Goal: Task Accomplishment & Management: Manage account settings

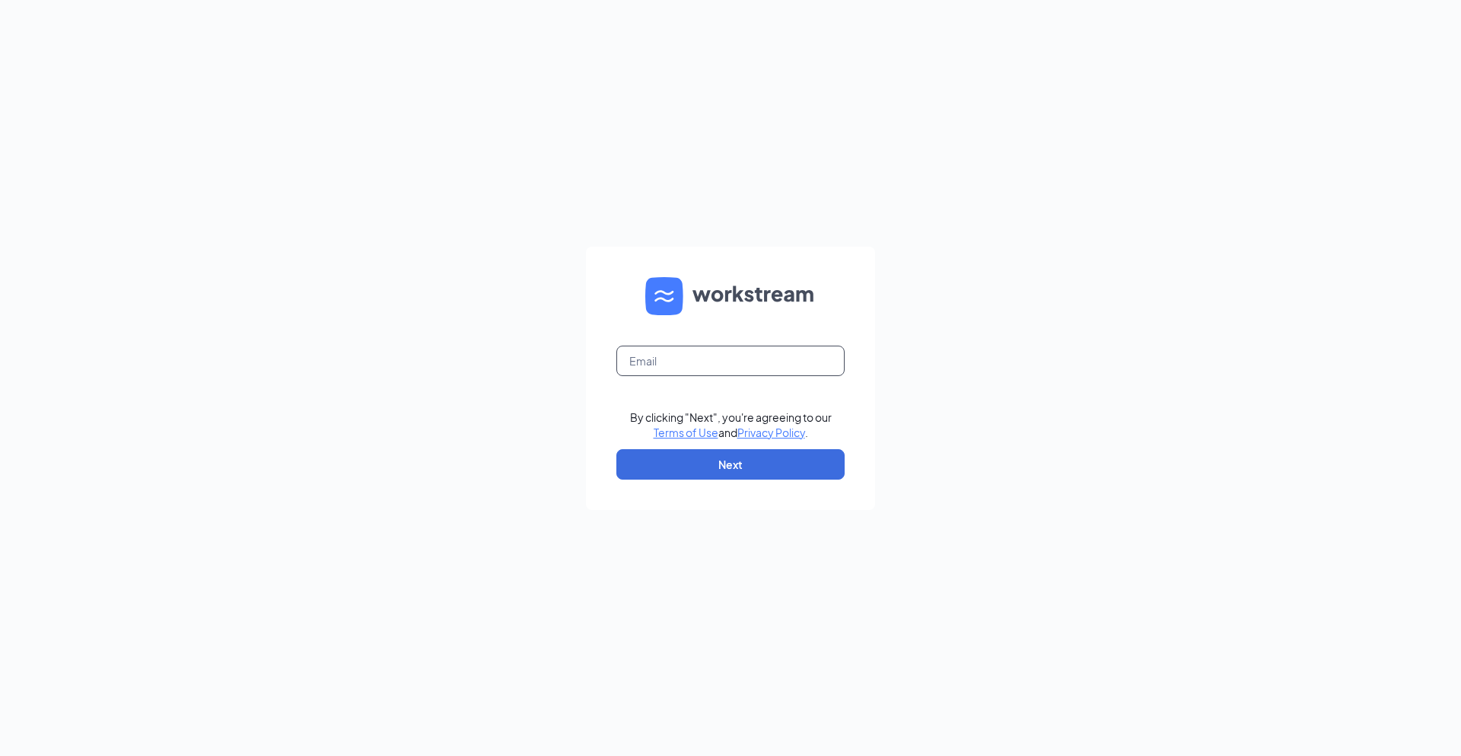
click at [658, 362] on input "text" at bounding box center [730, 361] width 228 height 30
type input "eugenec@incrediblydesigned.com"
click at [734, 472] on button "Next" at bounding box center [730, 464] width 228 height 30
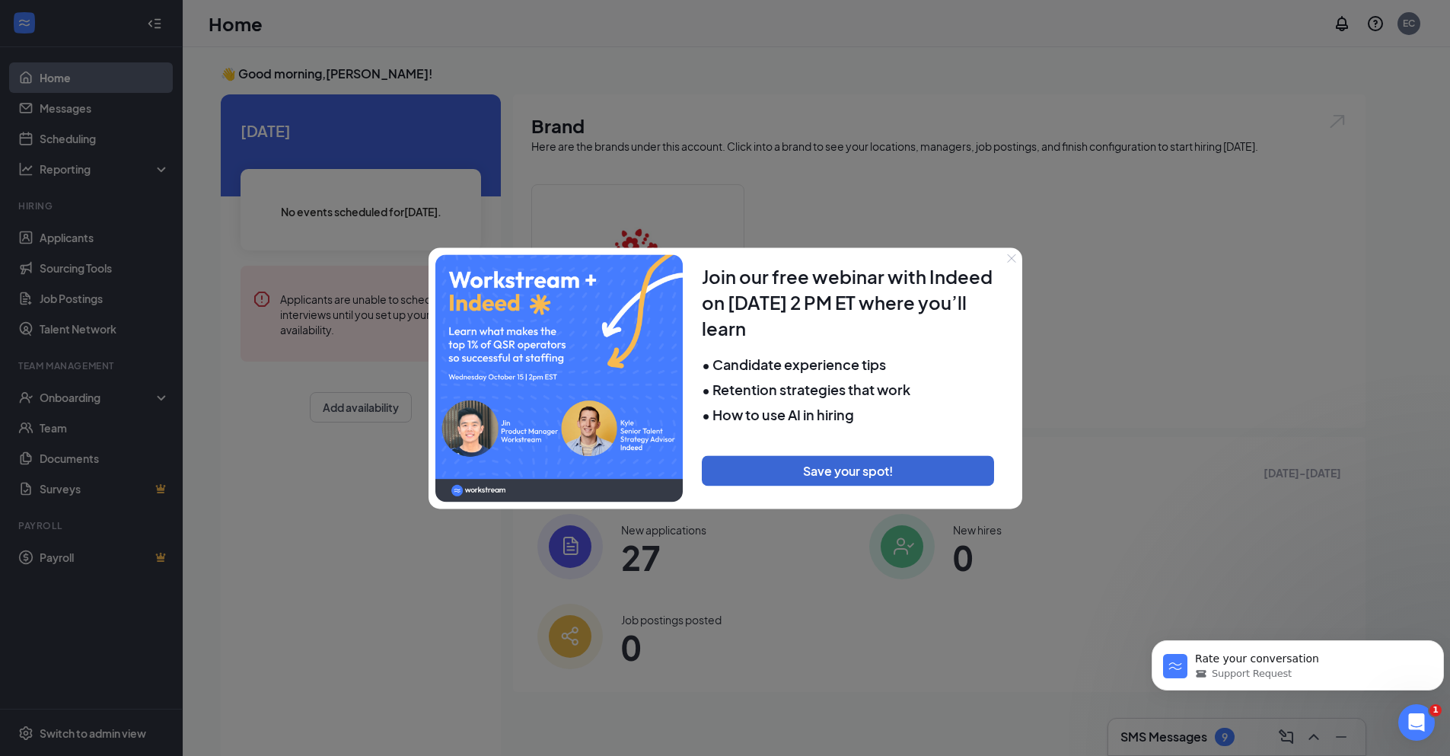
click at [1009, 260] on icon "Close" at bounding box center [1011, 258] width 8 height 8
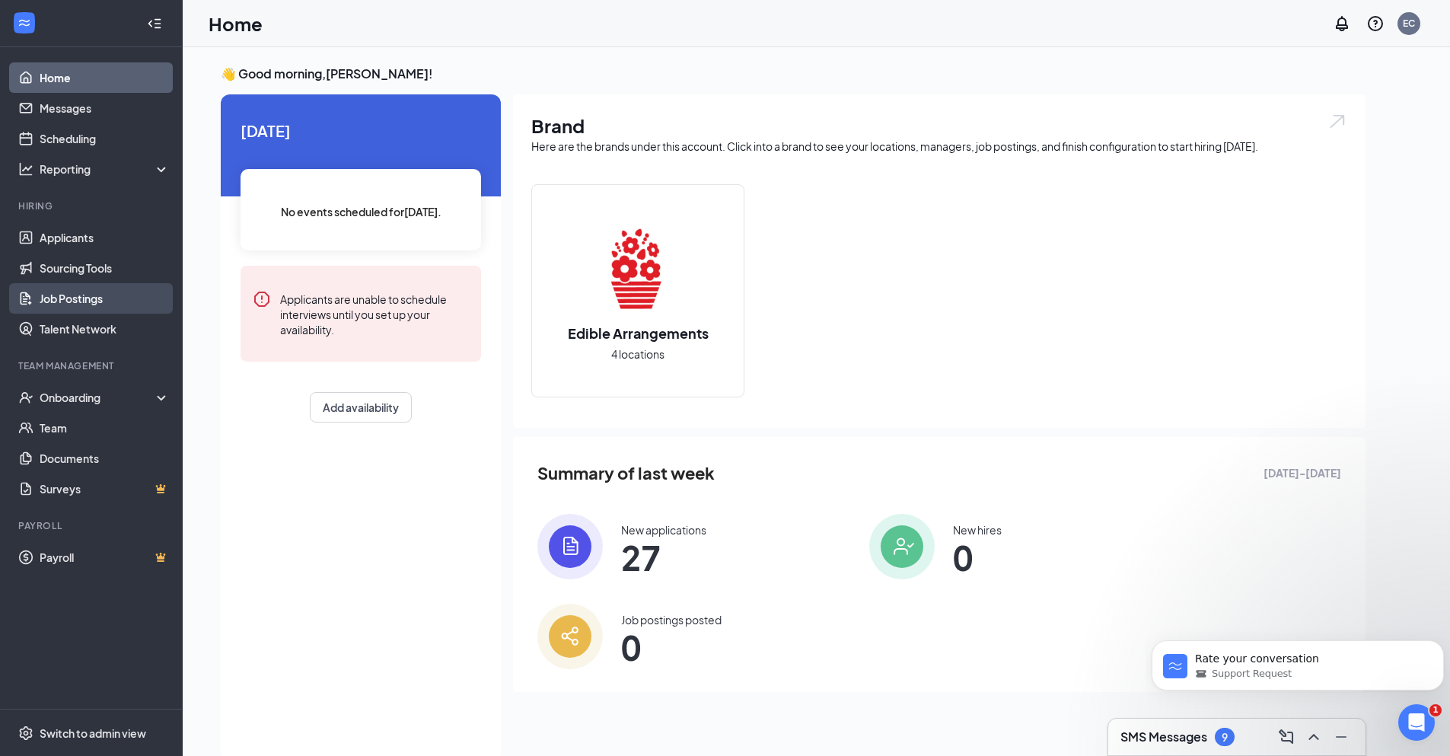
click at [53, 292] on link "Job Postings" at bounding box center [105, 298] width 130 height 30
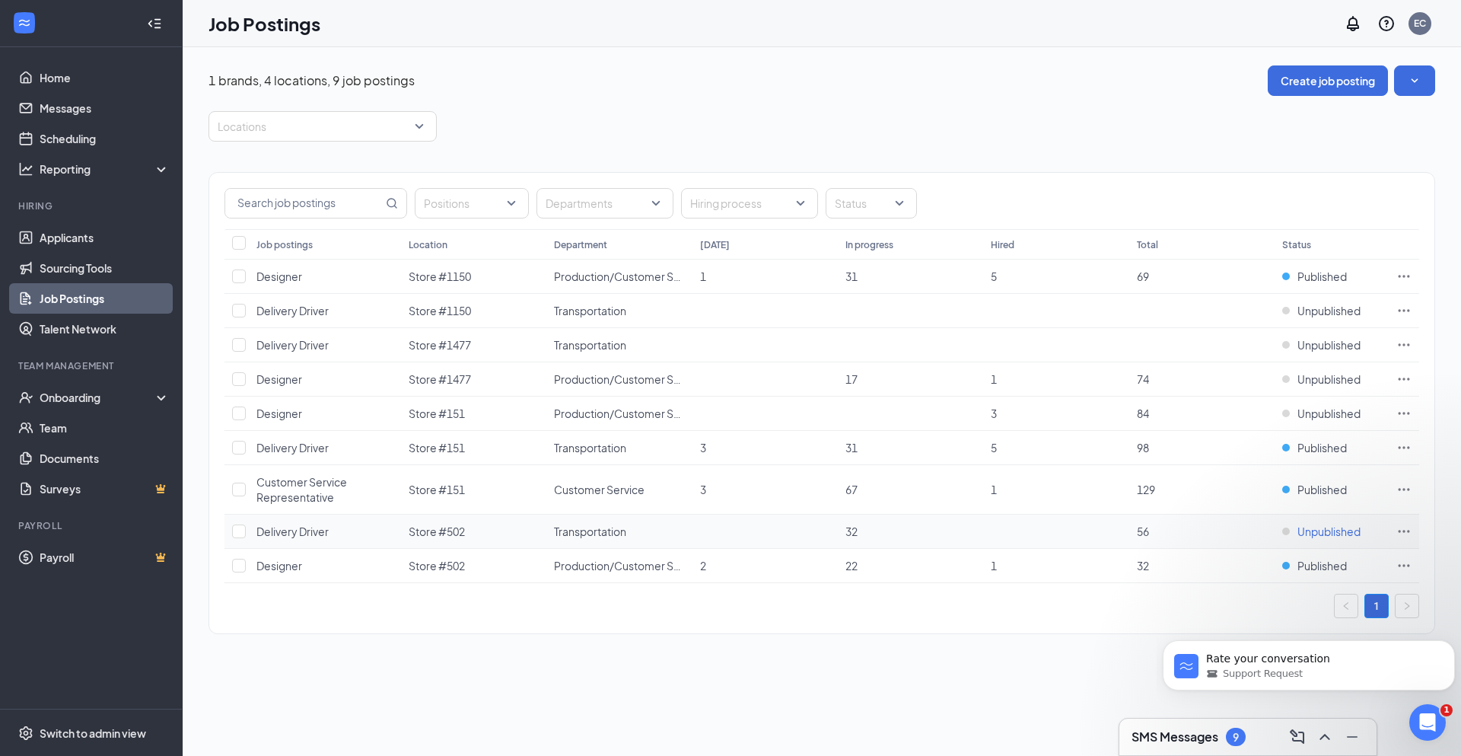
click at [1346, 533] on span "Unpublished" at bounding box center [1329, 531] width 63 height 15
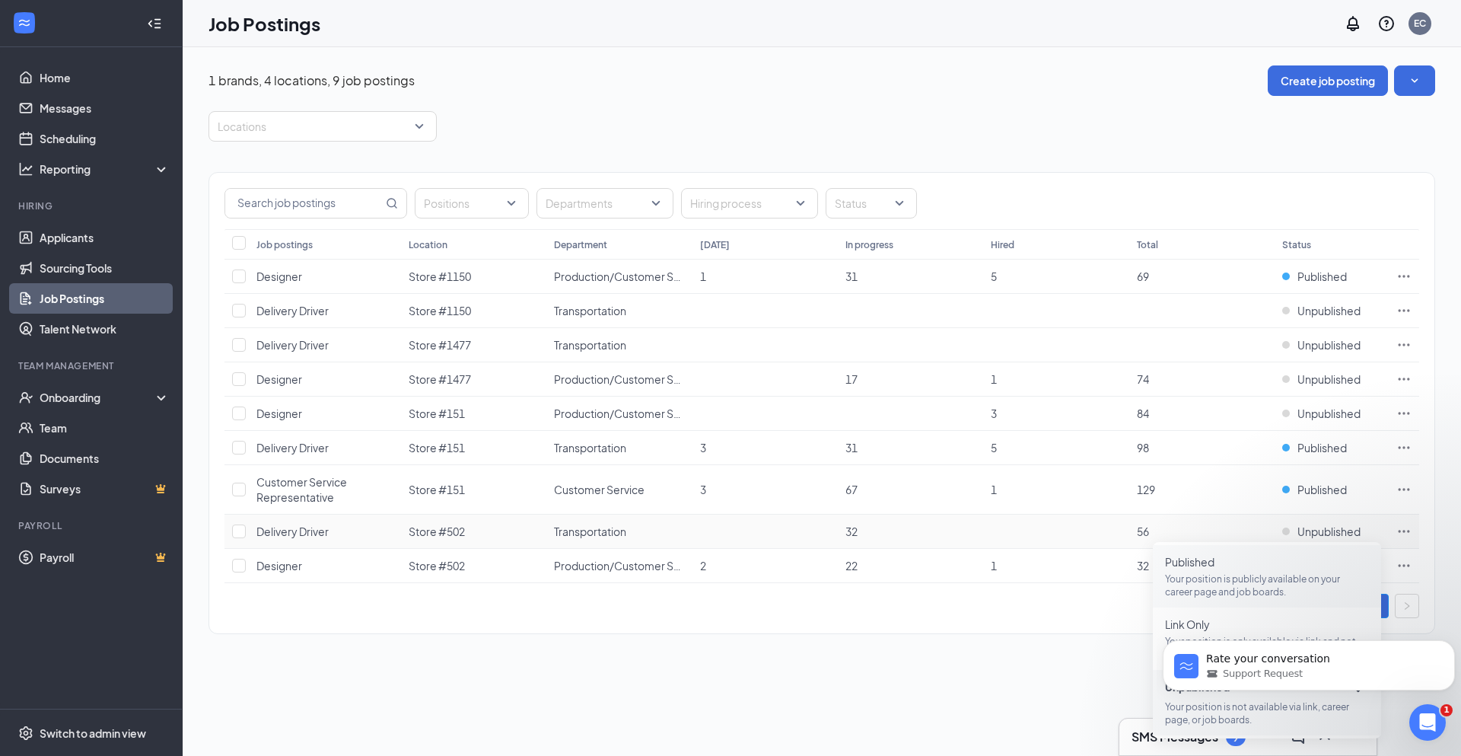
click at [1188, 571] on span "Published Your position is publicly available on your career page and job board…" at bounding box center [1267, 576] width 204 height 44
